Goal: Communication & Community: Answer question/provide support

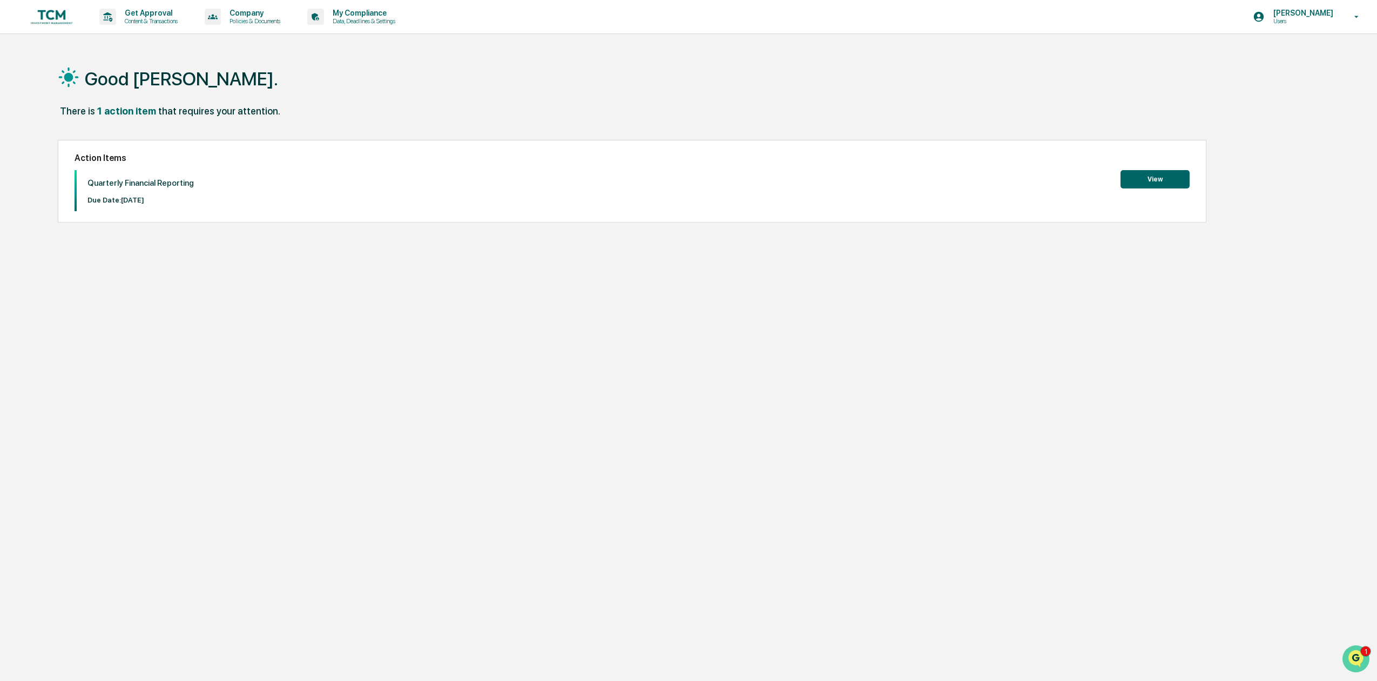
click at [1353, 660] on icon "Open customer support" at bounding box center [1356, 672] width 27 height 27
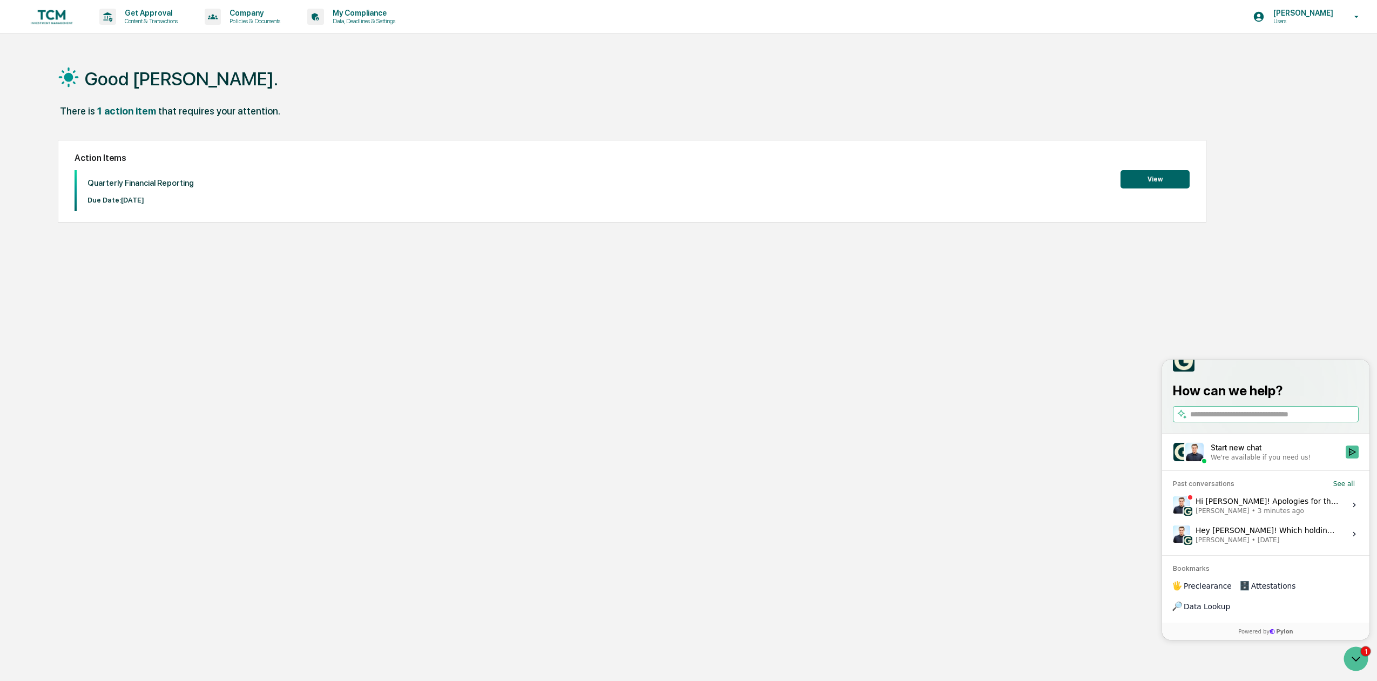
click at [1300, 515] on span "Jack Rasmussen • 3 minutes ago" at bounding box center [1268, 511] width 144 height 9
click at [1173, 506] on button "View issue" at bounding box center [1172, 505] width 1 height 1
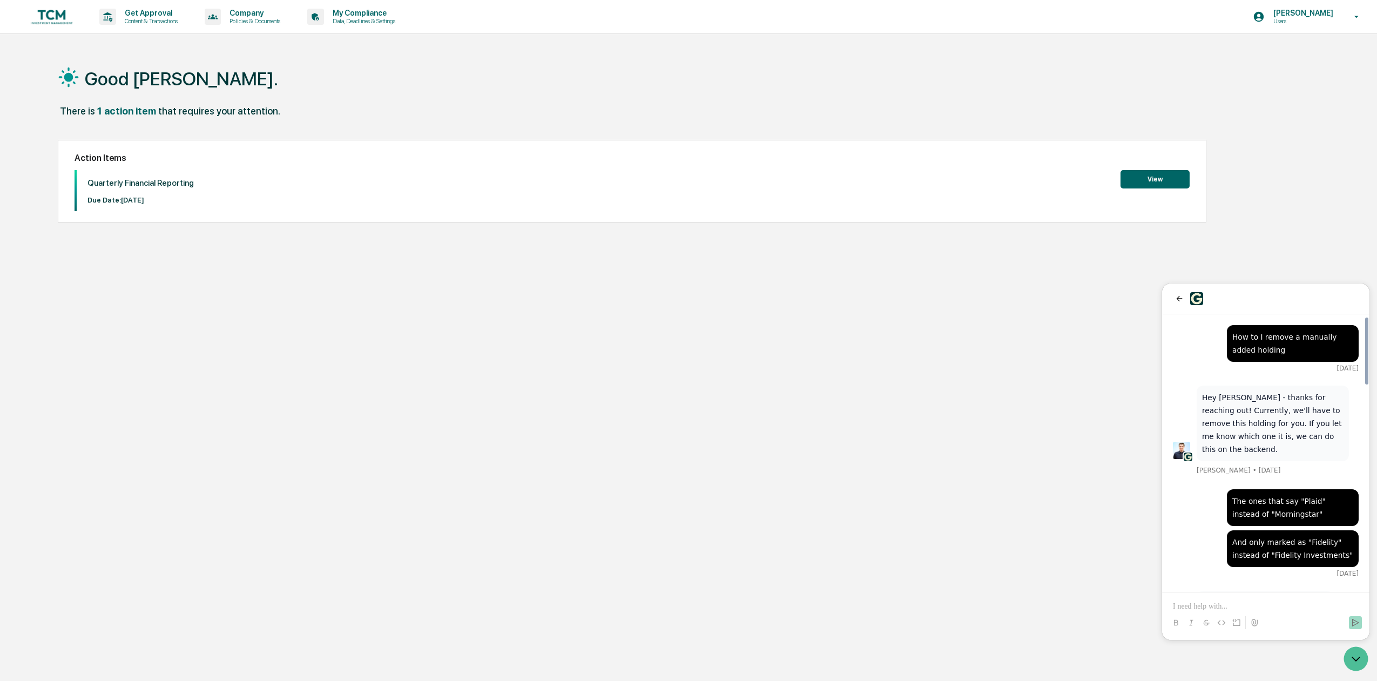
scroll to position [848, 0]
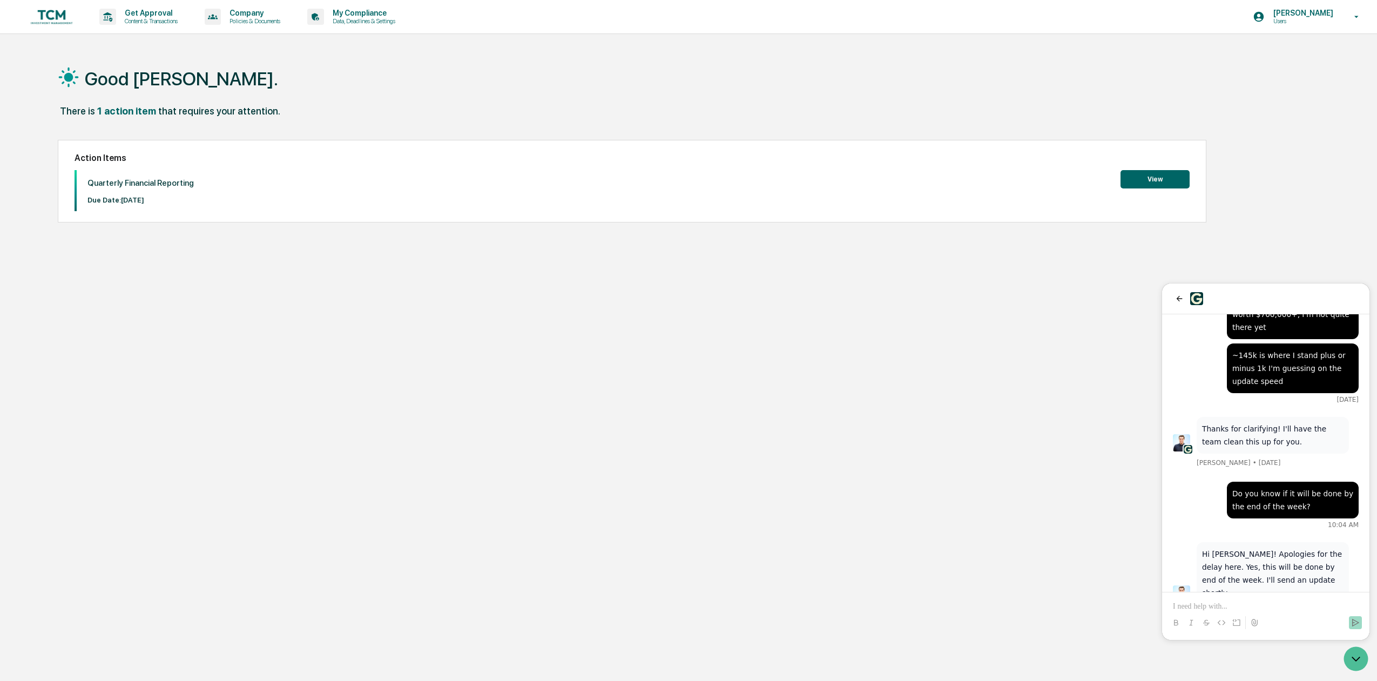
click at [1229, 606] on p at bounding box center [1266, 606] width 186 height 11
click at [1358, 626] on icon "Send" at bounding box center [1355, 622] width 9 height 9
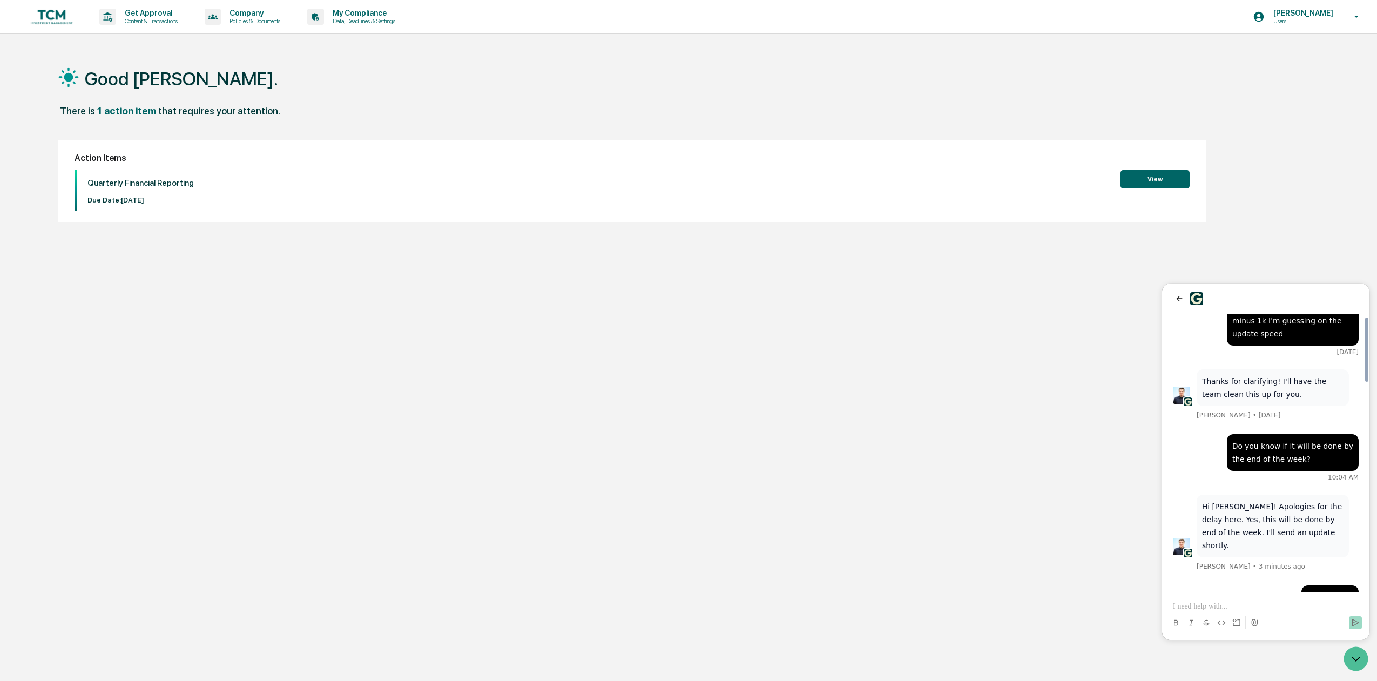
click at [1132, 340] on div "Good Afternoon, Thomas. There is 1 action item that requires your attention. Ac…" at bounding box center [678, 391] width 1272 height 681
click at [1177, 295] on icon "back" at bounding box center [1179, 298] width 9 height 9
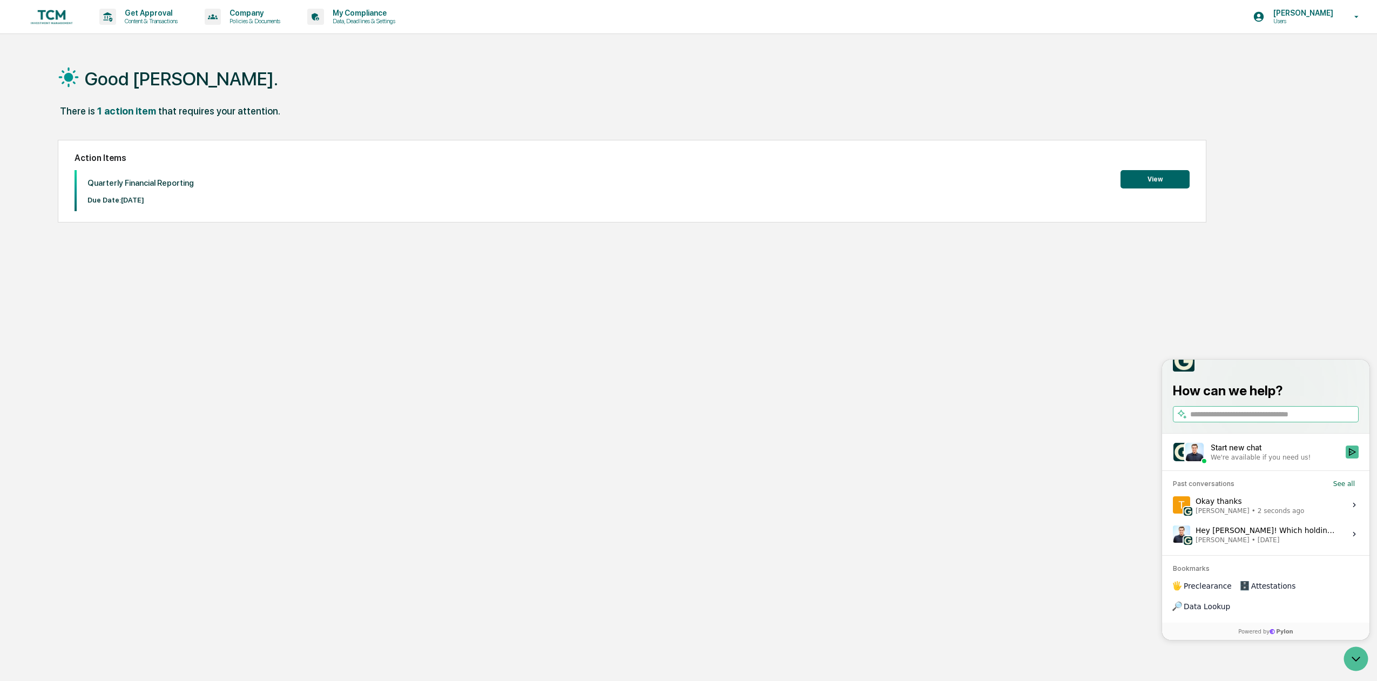
click at [1034, 412] on div "Good Afternoon, Thomas. There is 1 action item that requires your attention. Ac…" at bounding box center [678, 391] width 1272 height 681
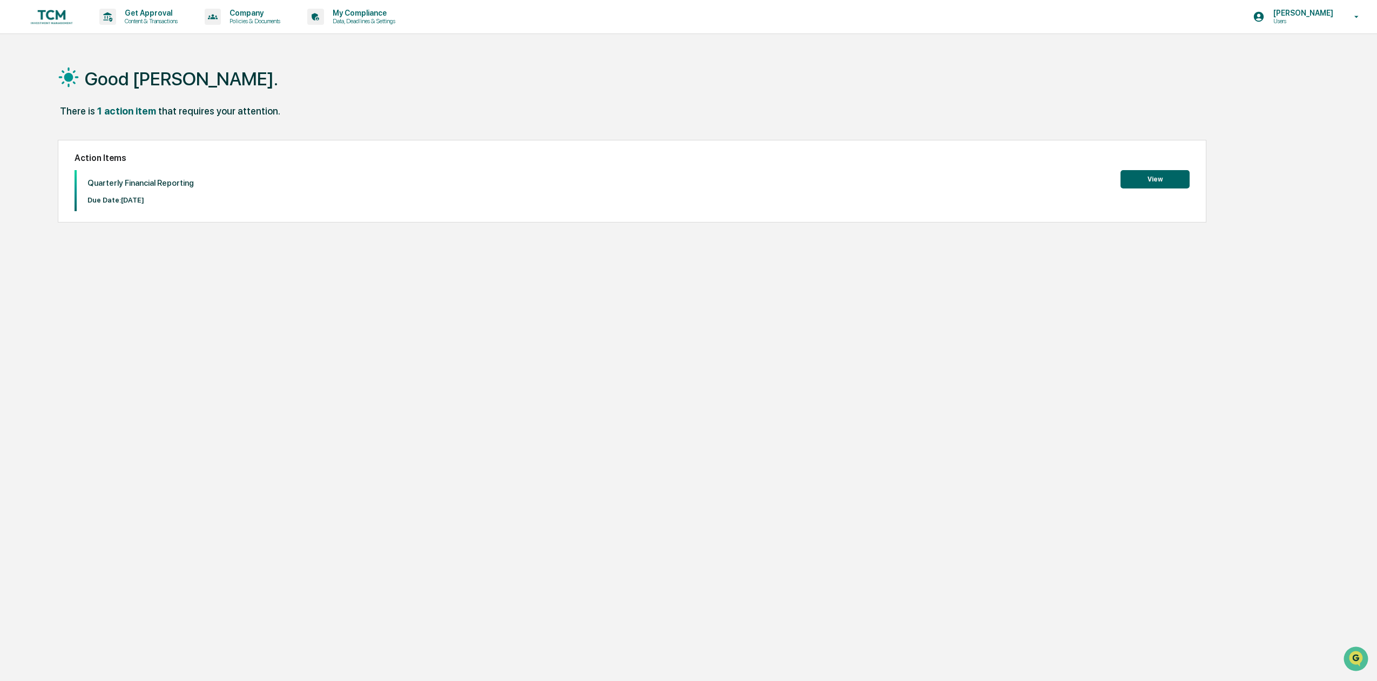
click at [942, 272] on div "Good [PERSON_NAME]. There is 1 action item that requires your attention. Action…" at bounding box center [678, 391] width 1272 height 681
